Goal: Find specific page/section: Locate item on page

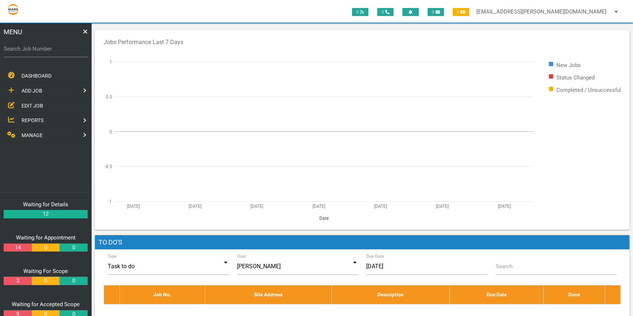
click at [15, 50] on label "Search Job Number" at bounding box center [46, 49] width 84 height 8
click at [15, 50] on input "Search Job Number" at bounding box center [46, 48] width 84 height 17
type input "1743"
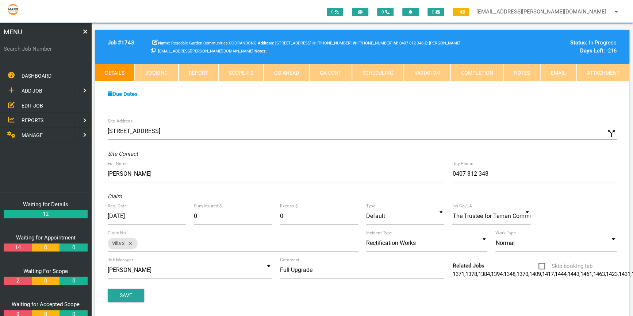
click at [243, 71] on link "Scope 4 - 2" at bounding box center [240, 73] width 45 height 18
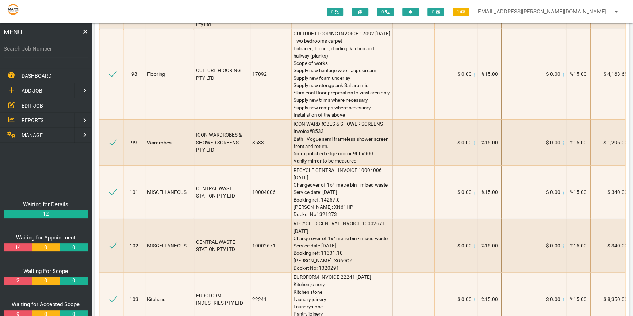
scroll to position [6168, 0]
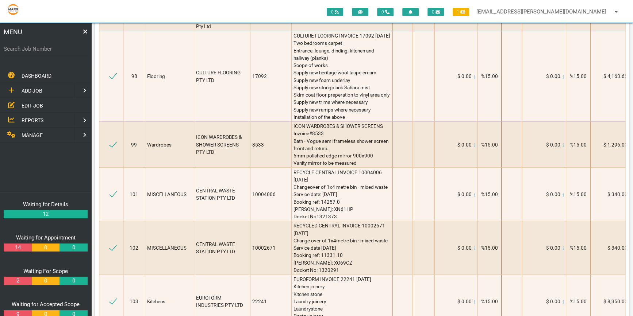
drag, startPoint x: 355, startPoint y: 276, endPoint x: 276, endPoint y: 277, distance: 78.4
drag, startPoint x: 276, startPoint y: 277, endPoint x: 262, endPoint y: 277, distance: 15.0
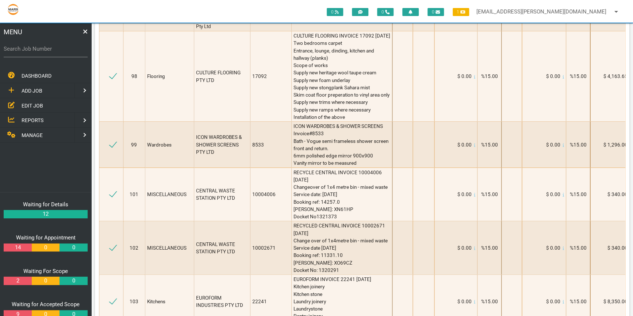
drag, startPoint x: 285, startPoint y: 275, endPoint x: 295, endPoint y: 275, distance: 10.9
drag, startPoint x: 284, startPoint y: 276, endPoint x: 355, endPoint y: 274, distance: 70.8
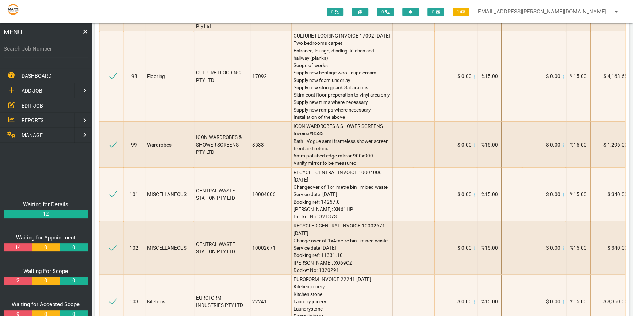
copy span "F&P Hs60Lrx4 Rangehood 60cm"
